Goal: Find specific page/section: Find specific page/section

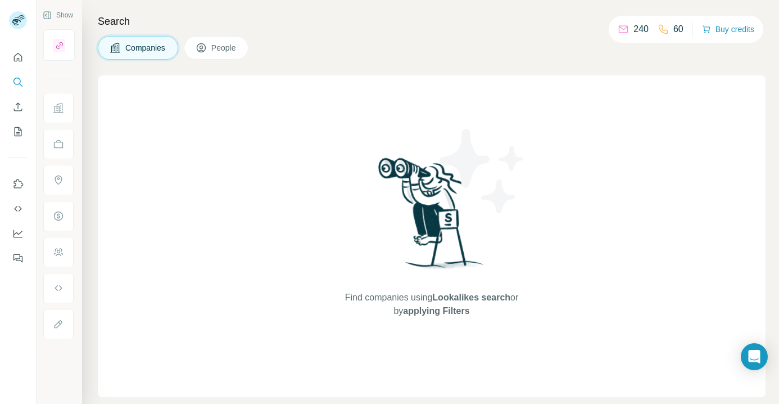
click at [633, 30] on p "240" at bounding box center [640, 28] width 15 height 13
click at [623, 27] on icon at bounding box center [623, 29] width 11 height 11
click at [149, 44] on span "Companies" at bounding box center [145, 47] width 41 height 11
click at [12, 56] on icon "Quick start" at bounding box center [17, 57] width 11 height 11
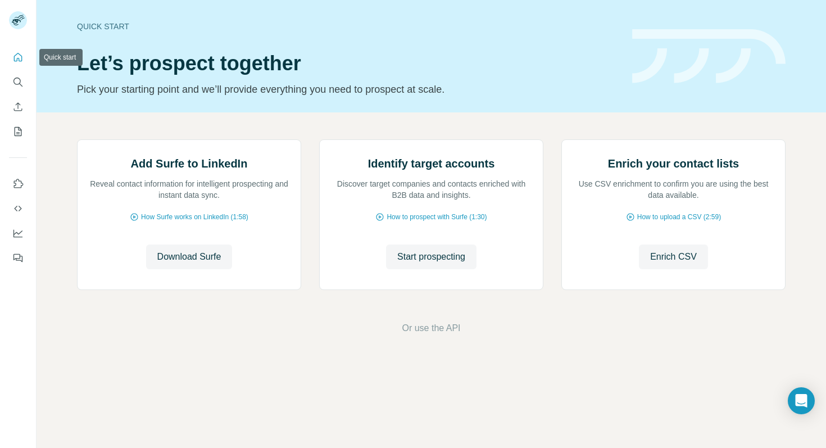
click at [20, 56] on icon "Quick start" at bounding box center [17, 57] width 11 height 11
click at [20, 55] on icon "Quick start" at bounding box center [18, 57] width 8 height 8
click at [17, 129] on icon "My lists" at bounding box center [17, 131] width 11 height 11
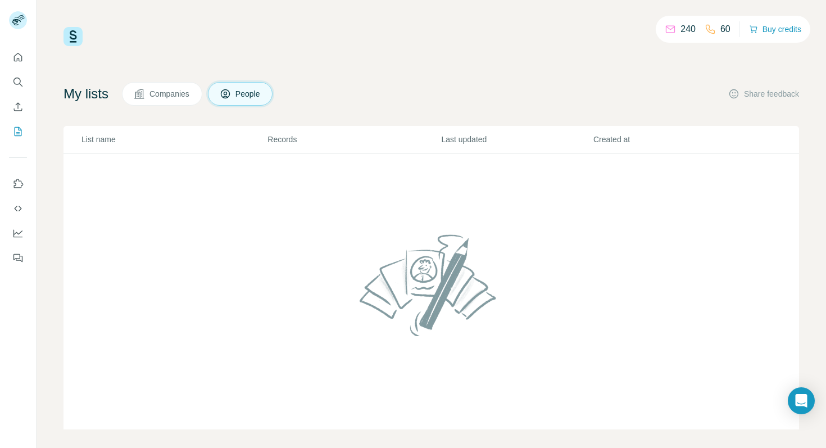
click at [191, 99] on button "Companies" at bounding box center [162, 94] width 80 height 24
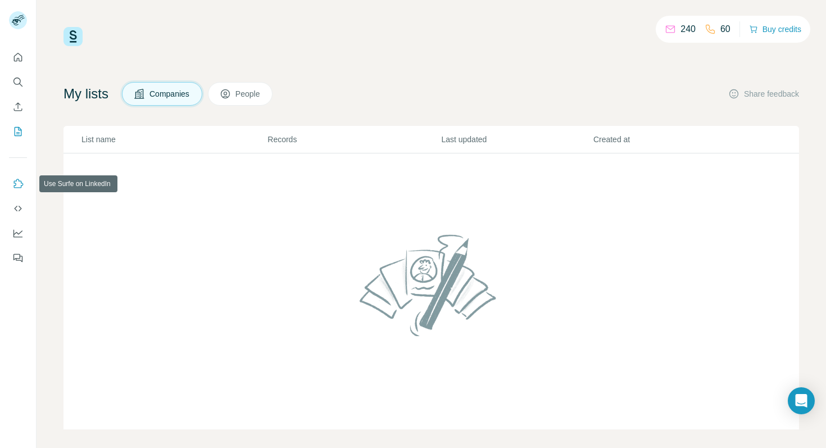
click at [15, 182] on icon "Use Surfe on LinkedIn" at bounding box center [17, 183] width 11 height 11
click at [19, 232] on icon "Dashboard" at bounding box center [17, 233] width 11 height 11
